Goal: Find specific page/section: Find specific page/section

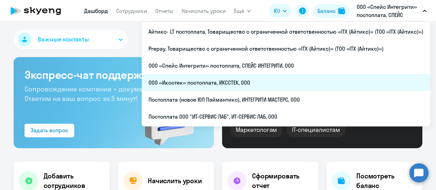
click at [242, 82] on li "ООО «Иксстек» постоплата, ИКССТЕК, ООО" at bounding box center [286, 82] width 289 height 17
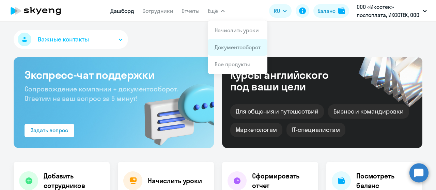
click at [233, 47] on link "Документооборот" at bounding box center [238, 47] width 46 height 7
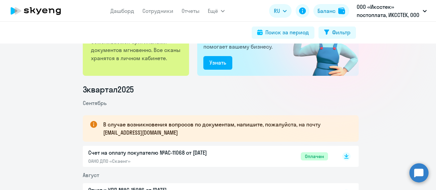
scroll to position [68, 0]
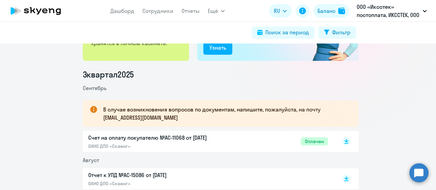
click at [167, 139] on p "Счет на оплату покупателю №AC-11068 от [DATE]" at bounding box center [159, 138] width 143 height 8
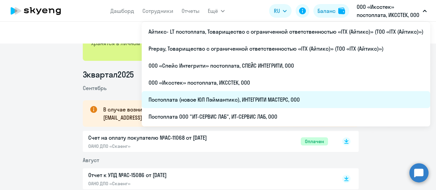
click at [267, 97] on li "Постоплата (новое ЮЛ Пэймантикс), ИНТЕГРИТИ МАСТЕРС, ООО" at bounding box center [286, 99] width 289 height 17
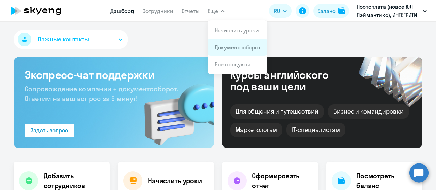
click at [225, 45] on link "Документооборот" at bounding box center [238, 47] width 46 height 7
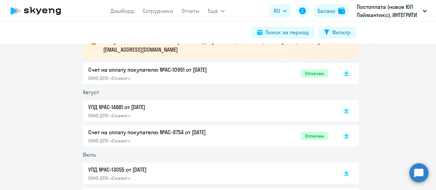
scroll to position [102, 0]
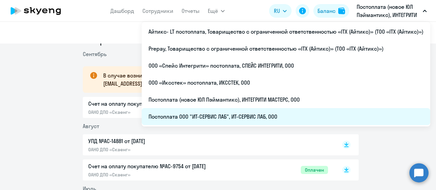
click at [289, 116] on li "Постоплата ООО "ИТ-СЕРВИС ЛАБ", ИТ-СЕРВИС ЛАБ, ООО" at bounding box center [286, 116] width 289 height 17
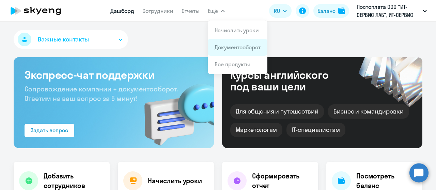
click at [228, 49] on link "Документооборот" at bounding box center [238, 47] width 46 height 7
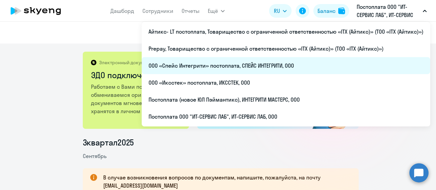
click at [279, 64] on li "ООО «Спейс Интегрити» постоплата, СПЕЙС ИНТЕГРИТИ, ООО" at bounding box center [286, 65] width 289 height 17
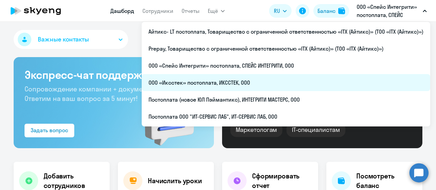
click at [242, 80] on li "ООО «Иксстек» постоплата, ИКССТЕК, ООО" at bounding box center [286, 82] width 289 height 17
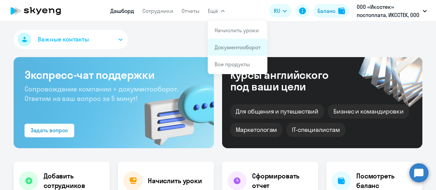
click at [231, 47] on link "Документооборот" at bounding box center [238, 47] width 46 height 7
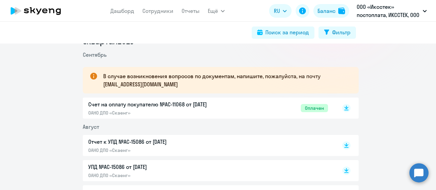
scroll to position [102, 0]
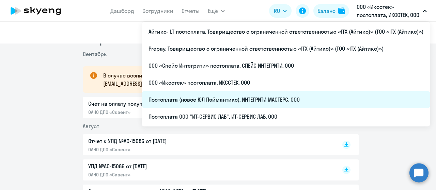
click at [228, 99] on li "Постоплата (новое ЮЛ Пэймантикс), ИНТЕГРИТИ МАСТЕРС, ООО" at bounding box center [286, 99] width 289 height 17
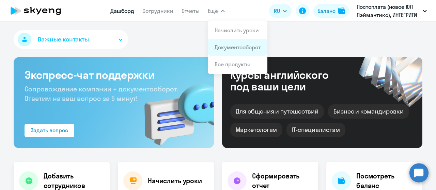
click at [226, 55] on li "Документооборот" at bounding box center [238, 47] width 60 height 17
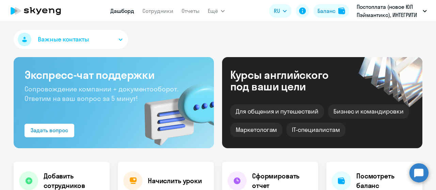
select select "30"
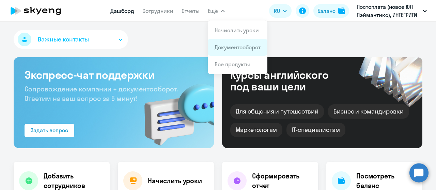
click at [232, 44] on link "Документооборот" at bounding box center [238, 47] width 46 height 7
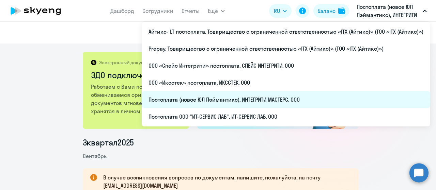
click at [277, 105] on li "Постоплата (новое ЮЛ Пэймантикс), ИНТЕГРИТИ МАСТЕРС, ООО" at bounding box center [286, 99] width 289 height 17
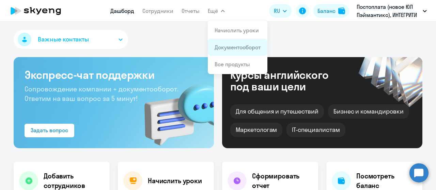
click at [226, 47] on link "Документооборот" at bounding box center [238, 47] width 46 height 7
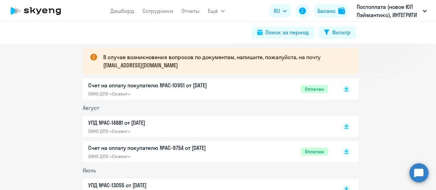
scroll to position [34, 0]
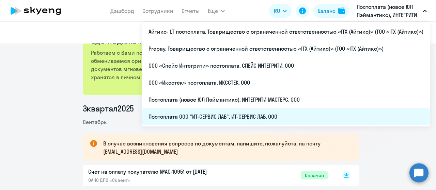
click at [267, 115] on li "Постоплата ООО "ИТ-СЕРВИС ЛАБ", ИТ-СЕРВИС ЛАБ, ООО" at bounding box center [286, 116] width 289 height 17
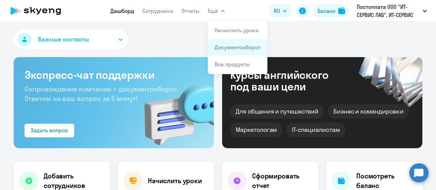
select select "30"
click at [234, 44] on link "Документооборот" at bounding box center [238, 47] width 46 height 7
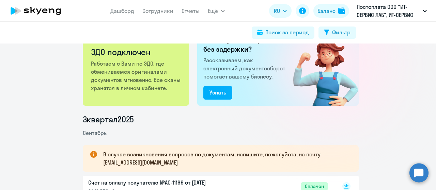
scroll to position [34, 0]
